Goal: Check status: Check status

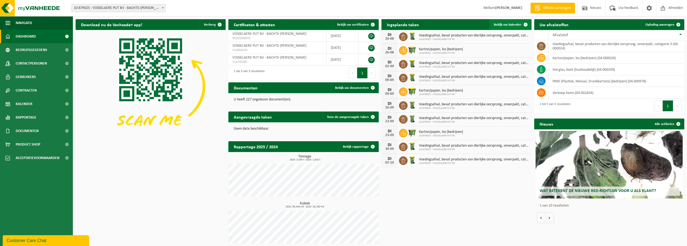
click at [507, 23] on span "Bekijk uw kalender" at bounding box center [508, 25] width 28 height 4
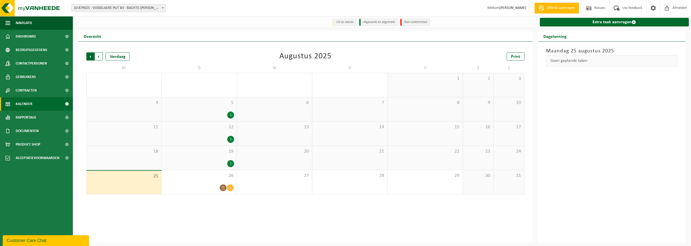
click at [100, 58] on span "Volgende" at bounding box center [99, 56] width 8 height 8
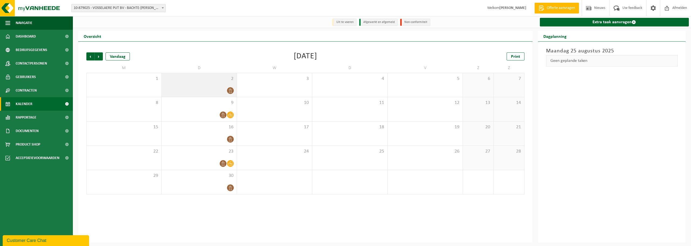
click at [213, 94] on div at bounding box center [199, 90] width 70 height 7
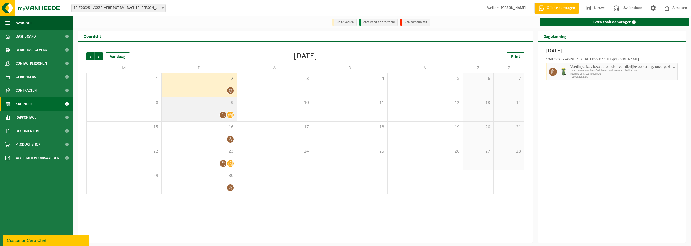
click at [215, 116] on div at bounding box center [199, 114] width 70 height 7
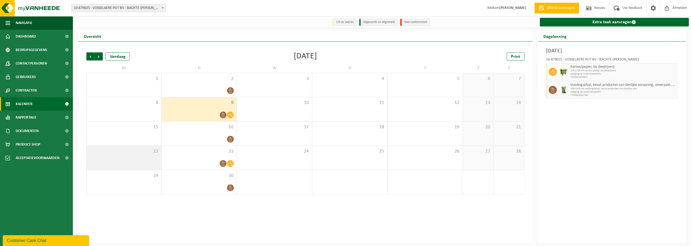
click at [127, 165] on div "22" at bounding box center [124, 158] width 75 height 24
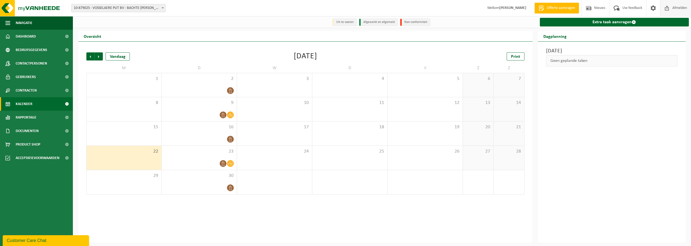
click at [677, 7] on span "Afmelden" at bounding box center [679, 8] width 17 height 16
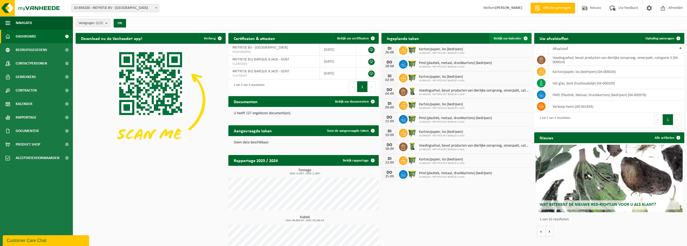
click at [507, 38] on span "Bekijk uw kalender" at bounding box center [508, 39] width 28 height 4
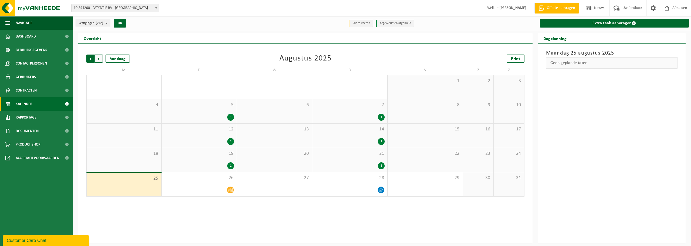
click at [98, 58] on span "Volgende" at bounding box center [99, 59] width 8 height 8
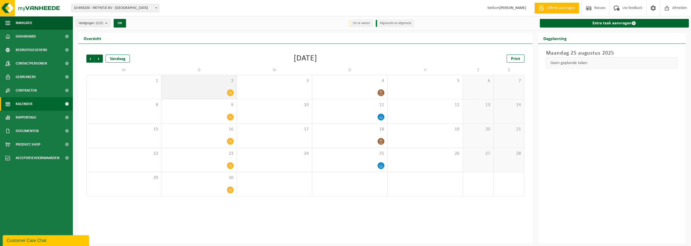
click at [223, 93] on div at bounding box center [199, 92] width 70 height 7
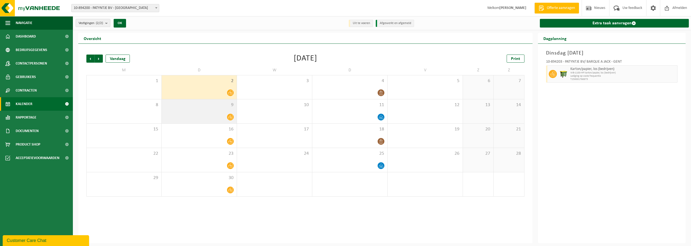
click at [207, 107] on div "9" at bounding box center [199, 111] width 75 height 24
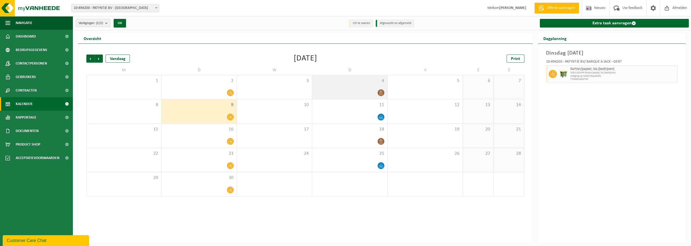
click at [359, 95] on div at bounding box center [350, 92] width 70 height 7
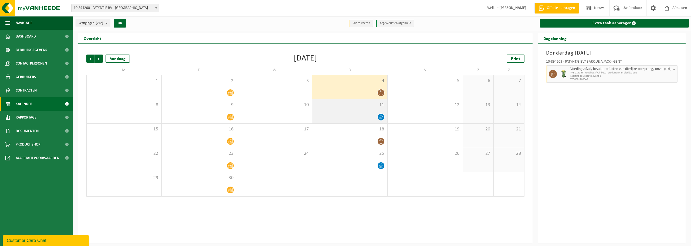
click at [358, 114] on div at bounding box center [350, 116] width 70 height 7
